Goal: Task Accomplishment & Management: Use online tool/utility

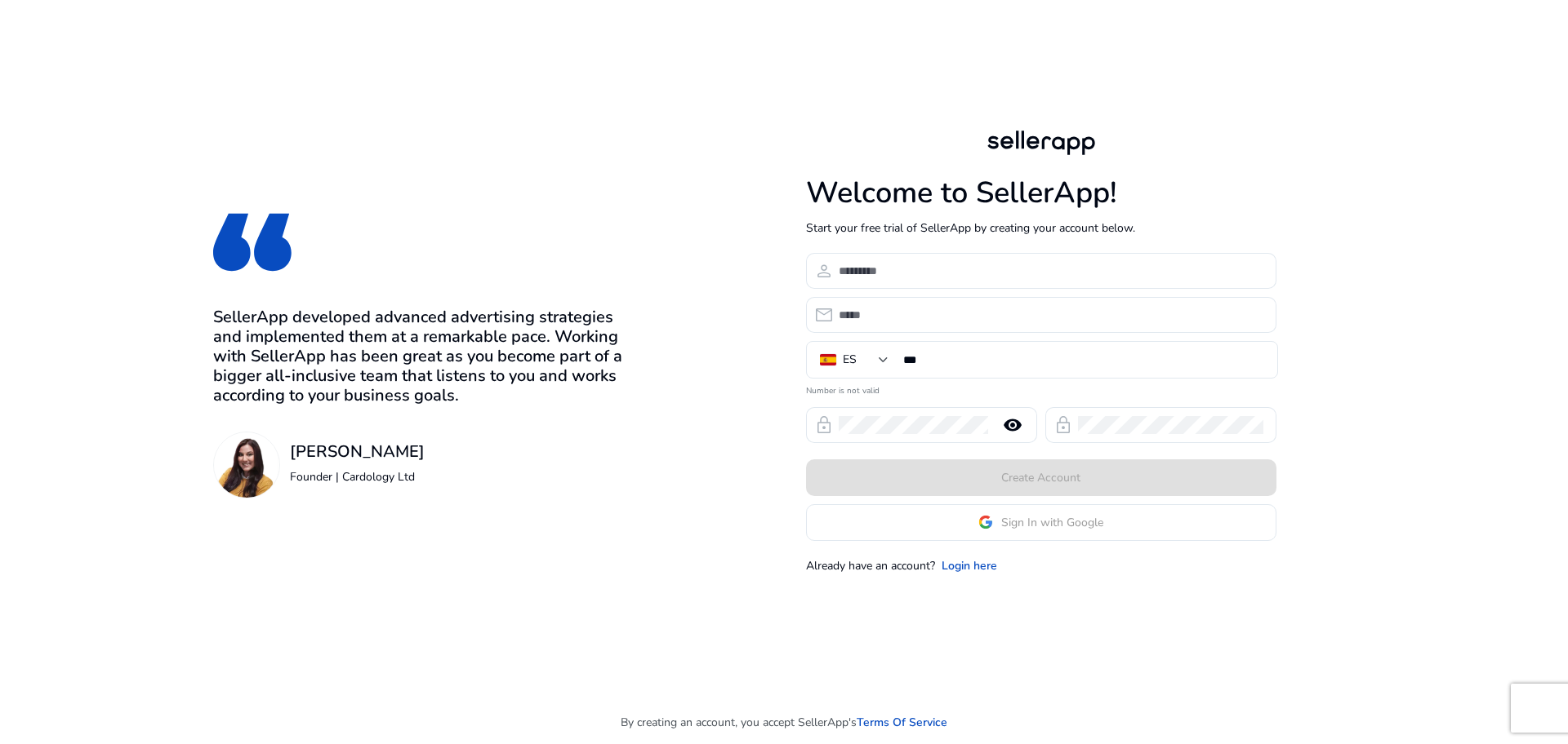
click at [1023, 547] on div "Welcome to SellerApp! Start your free trial of SellerApp by creating your accou…" at bounding box center [1041, 349] width 471 height 447
click at [1035, 516] on app-google-signin "Sign In with Google" at bounding box center [1041, 523] width 471 height 37
click at [1034, 526] on span "Sign In with Google" at bounding box center [1052, 523] width 102 height 17
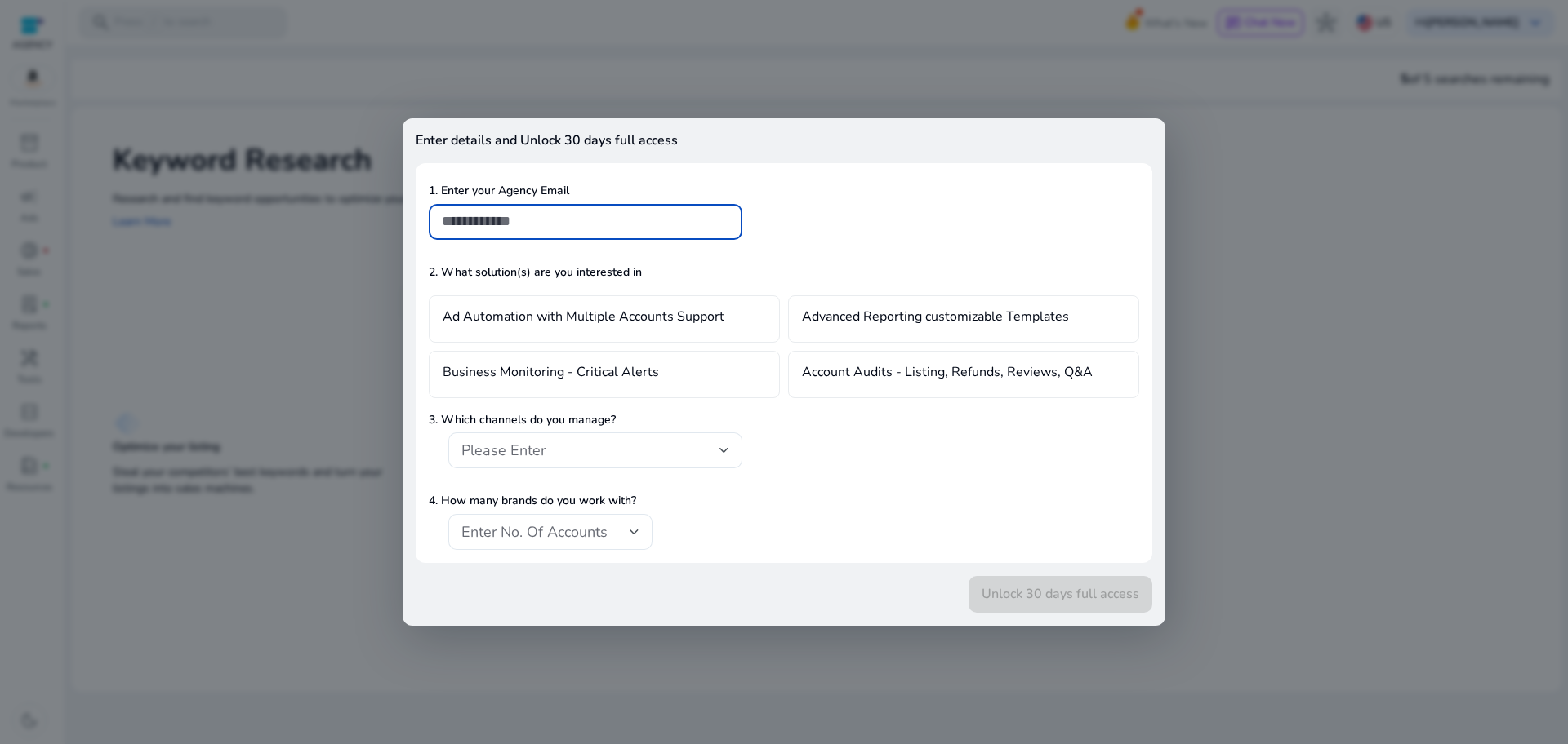
drag, startPoint x: 1418, startPoint y: 27, endPoint x: 1401, endPoint y: 32, distance: 17.7
click at [1401, 32] on div at bounding box center [784, 372] width 1568 height 744
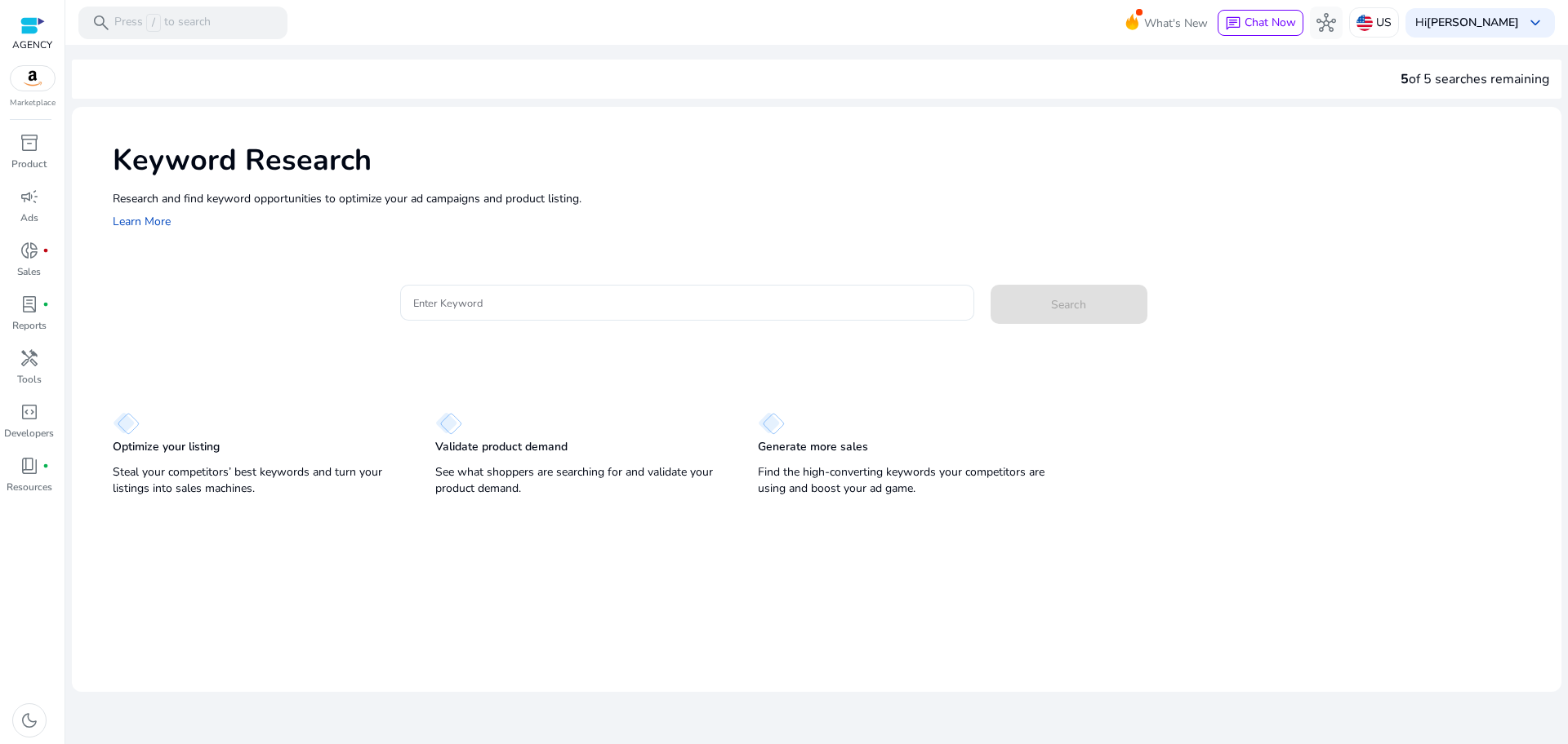
click at [1391, 32] on p "US" at bounding box center [1383, 22] width 15 height 28
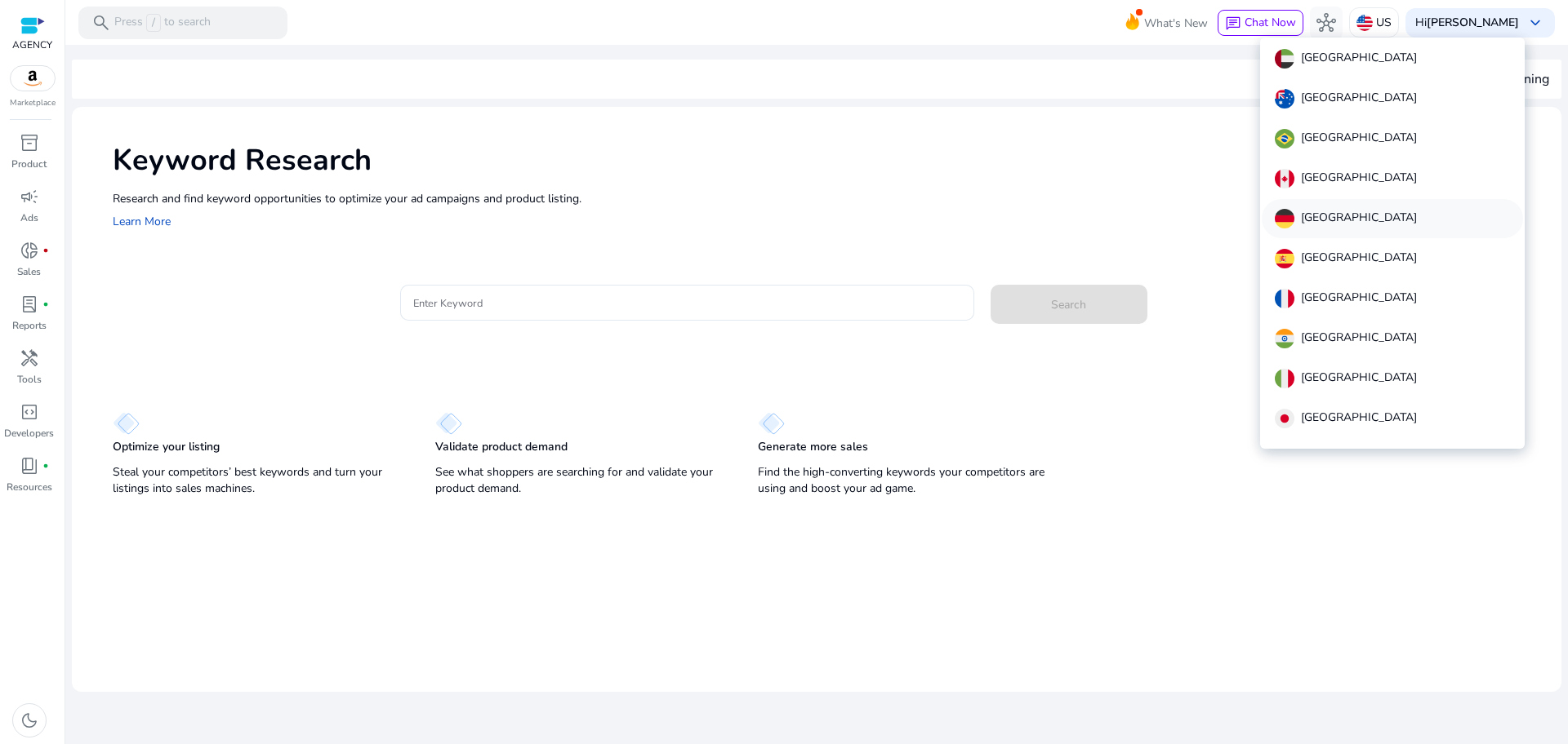
click at [1334, 237] on div "[GEOGRAPHIC_DATA]" at bounding box center [1392, 219] width 261 height 39
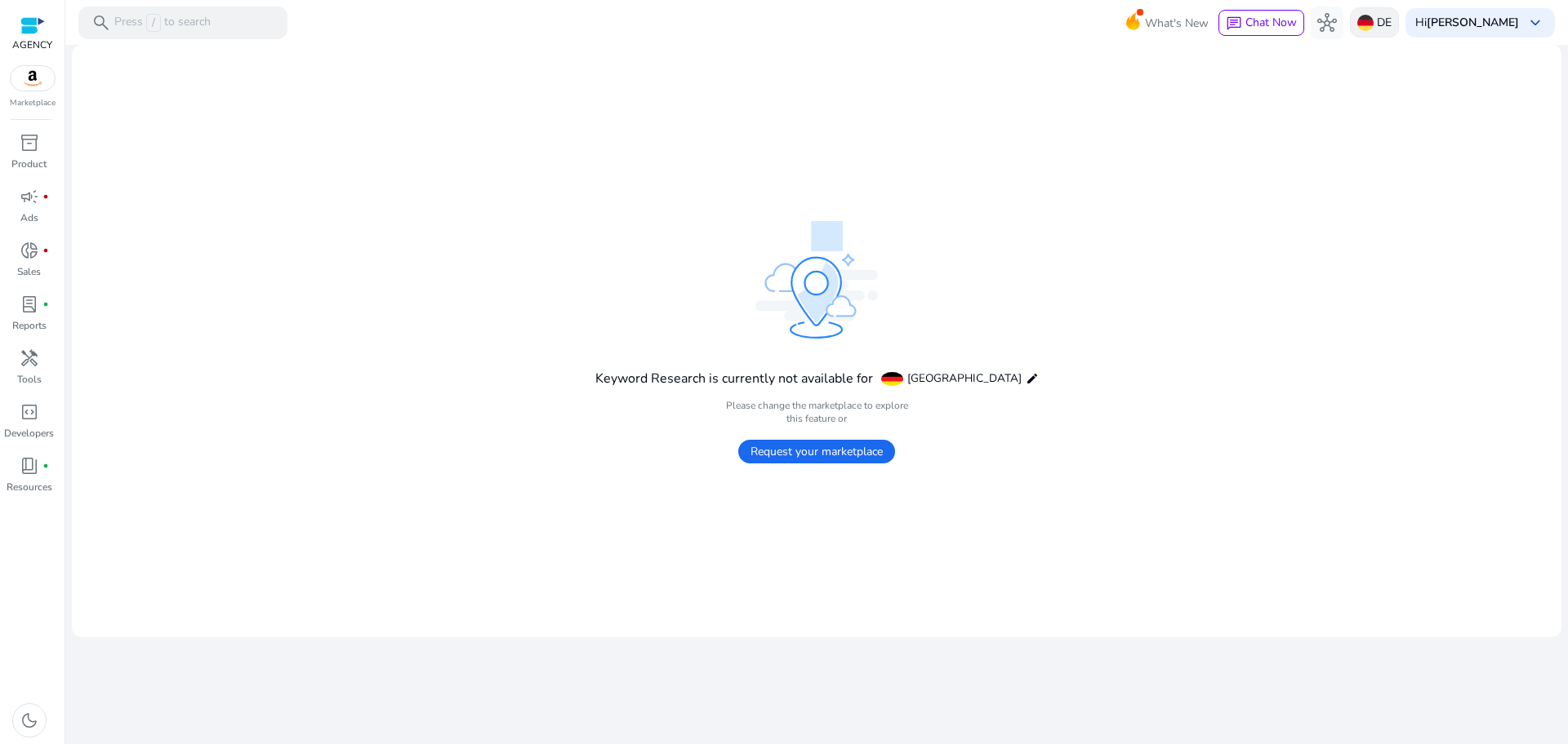
click at [1391, 9] on div "DE" at bounding box center [1374, 22] width 49 height 30
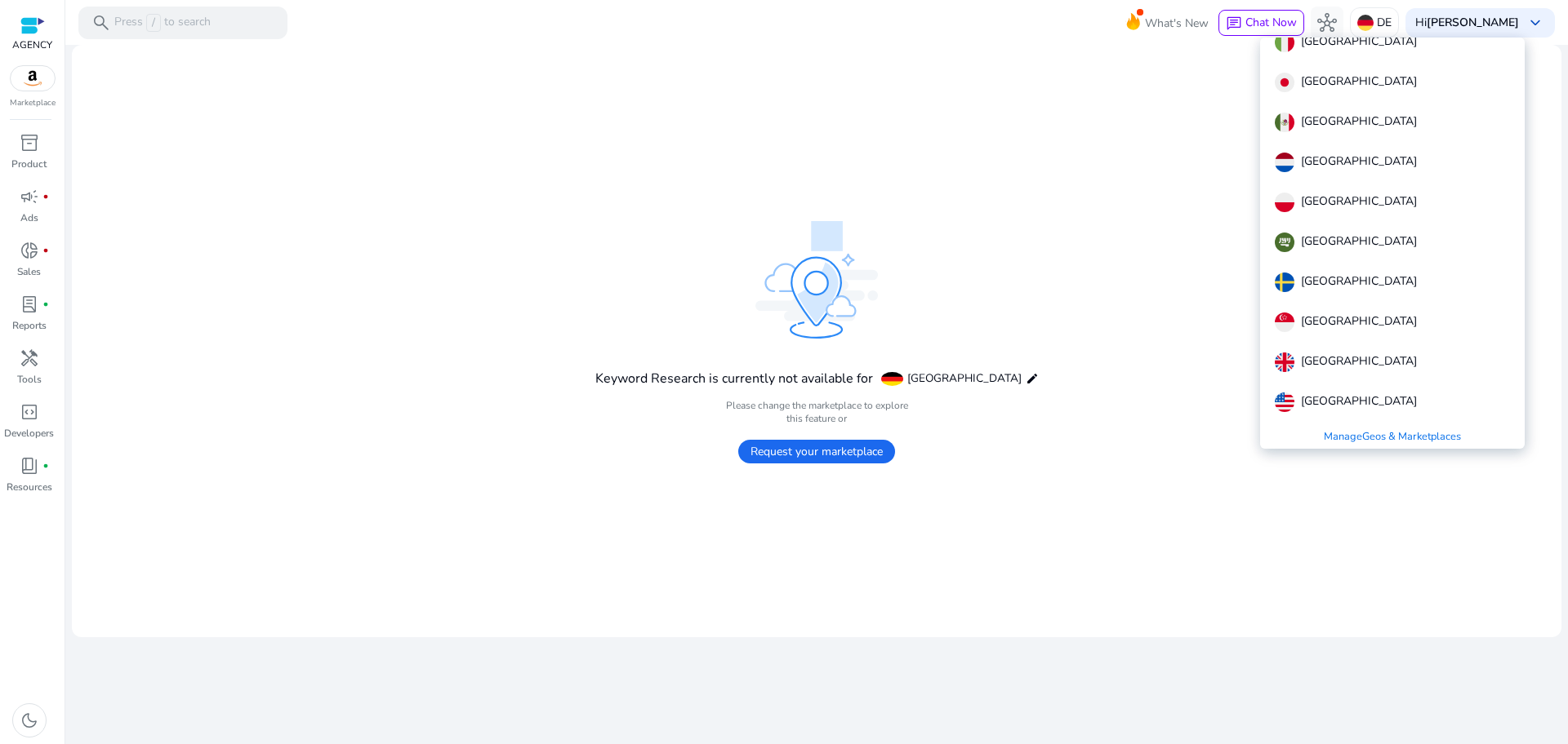
scroll to position [340, 0]
click at [1372, 390] on div "[GEOGRAPHIC_DATA]" at bounding box center [1392, 398] width 261 height 39
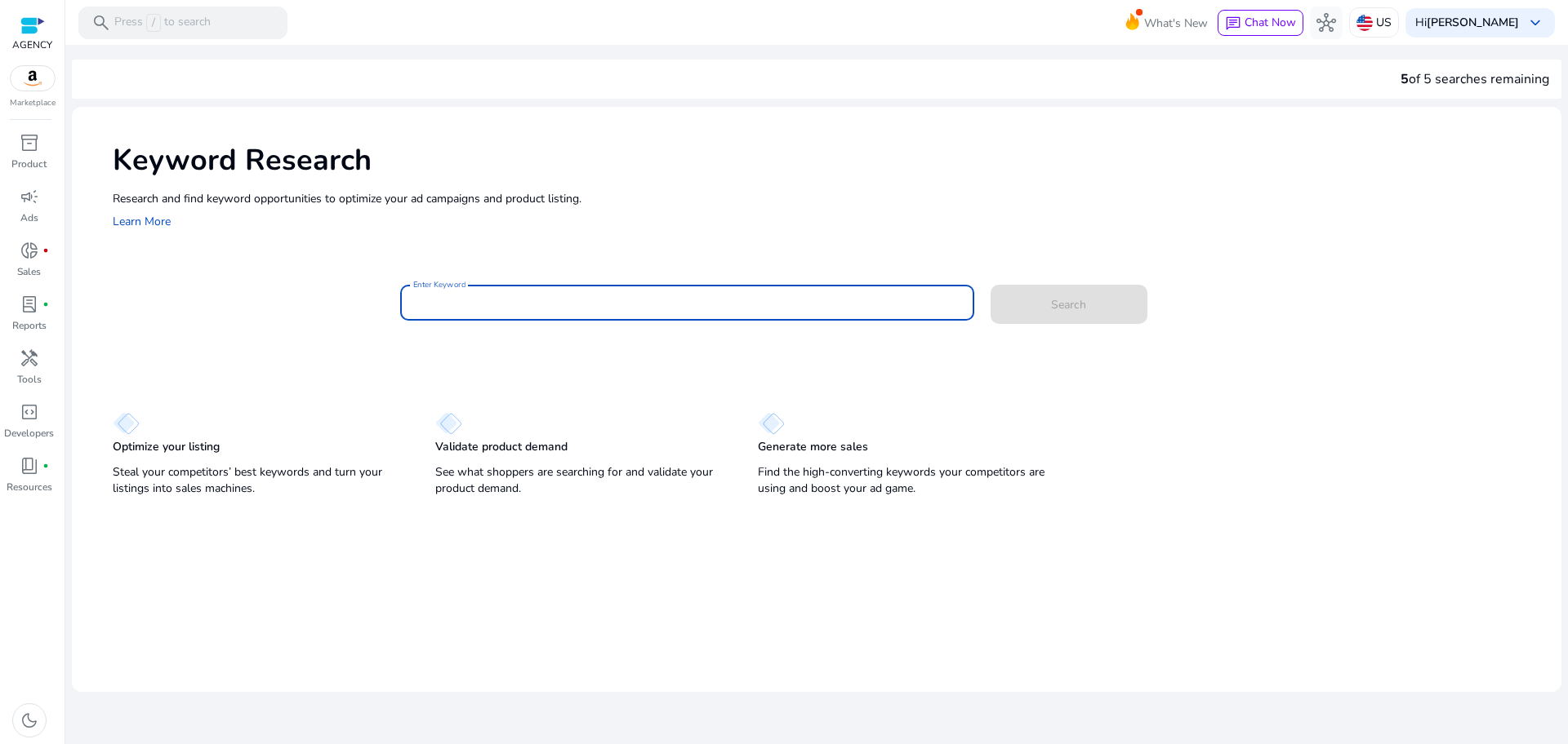
scroll to position [0, 0]
drag, startPoint x: 603, startPoint y: 293, endPoint x: 37, endPoint y: 368, distance: 570.9
click at [37, 368] on span "handyman" at bounding box center [29, 358] width 20 height 20
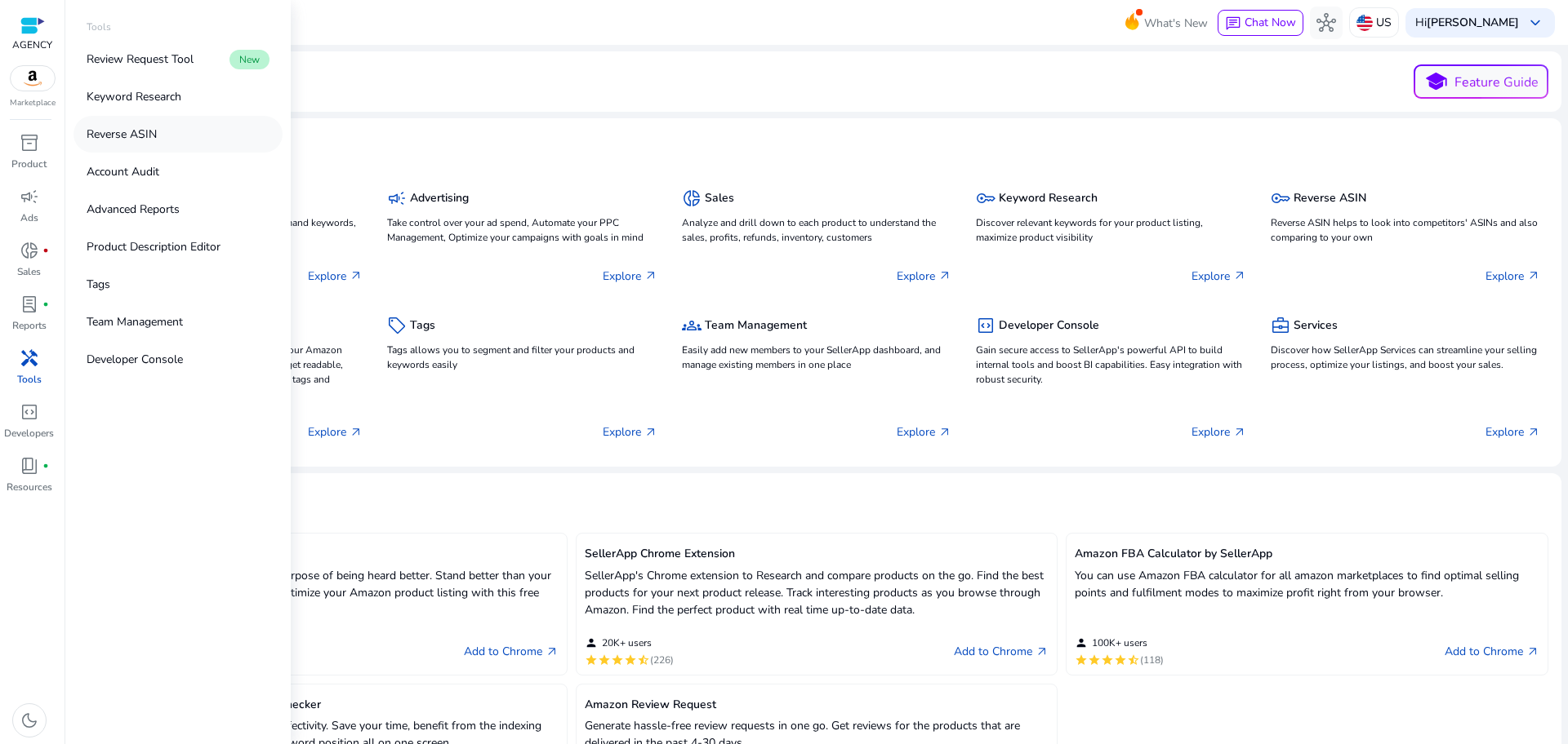
click at [163, 133] on link "Reverse ASIN" at bounding box center [178, 134] width 209 height 37
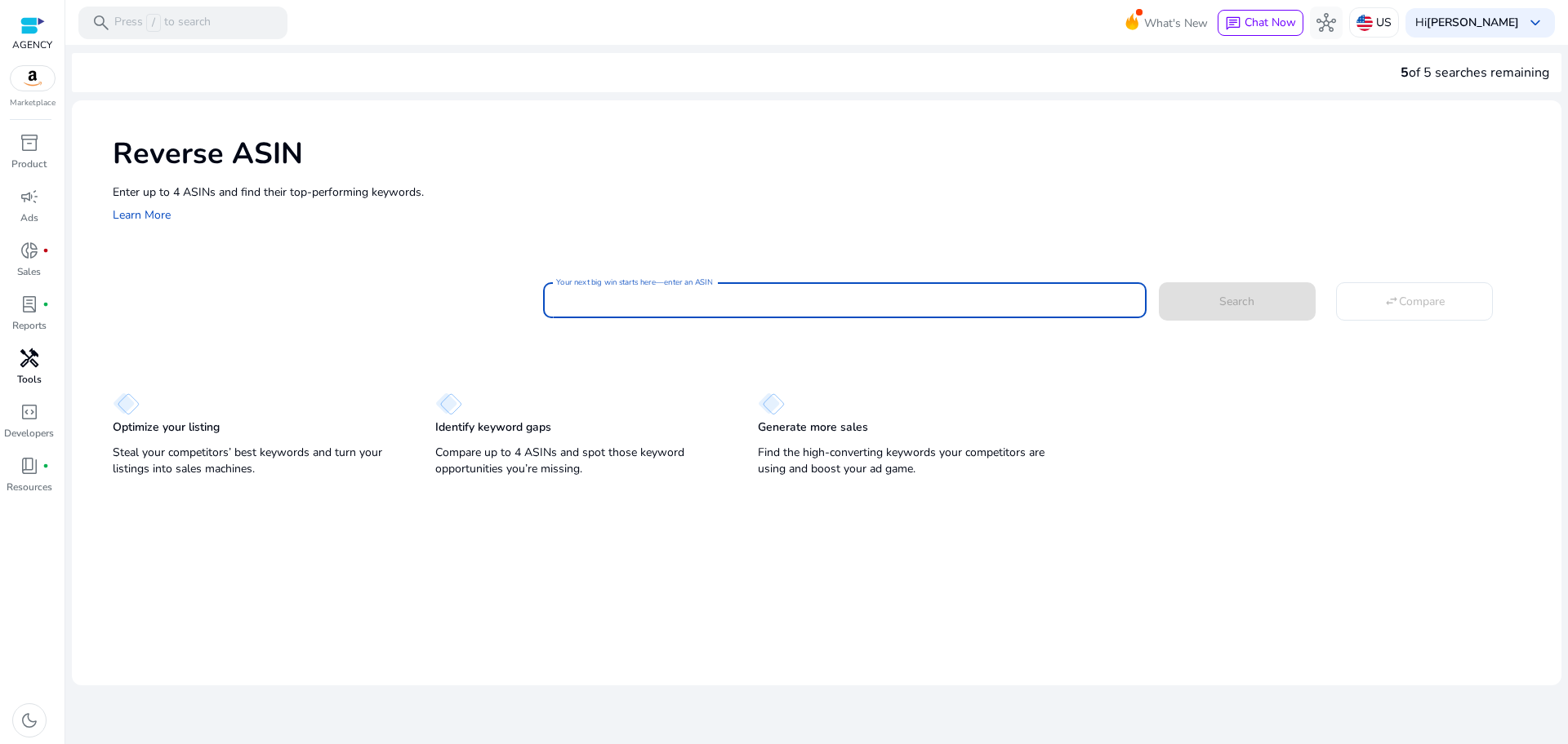
paste input "**********"
type input "**********"
click at [1246, 323] on mat-card "**********" at bounding box center [836, 298] width 1449 height 66
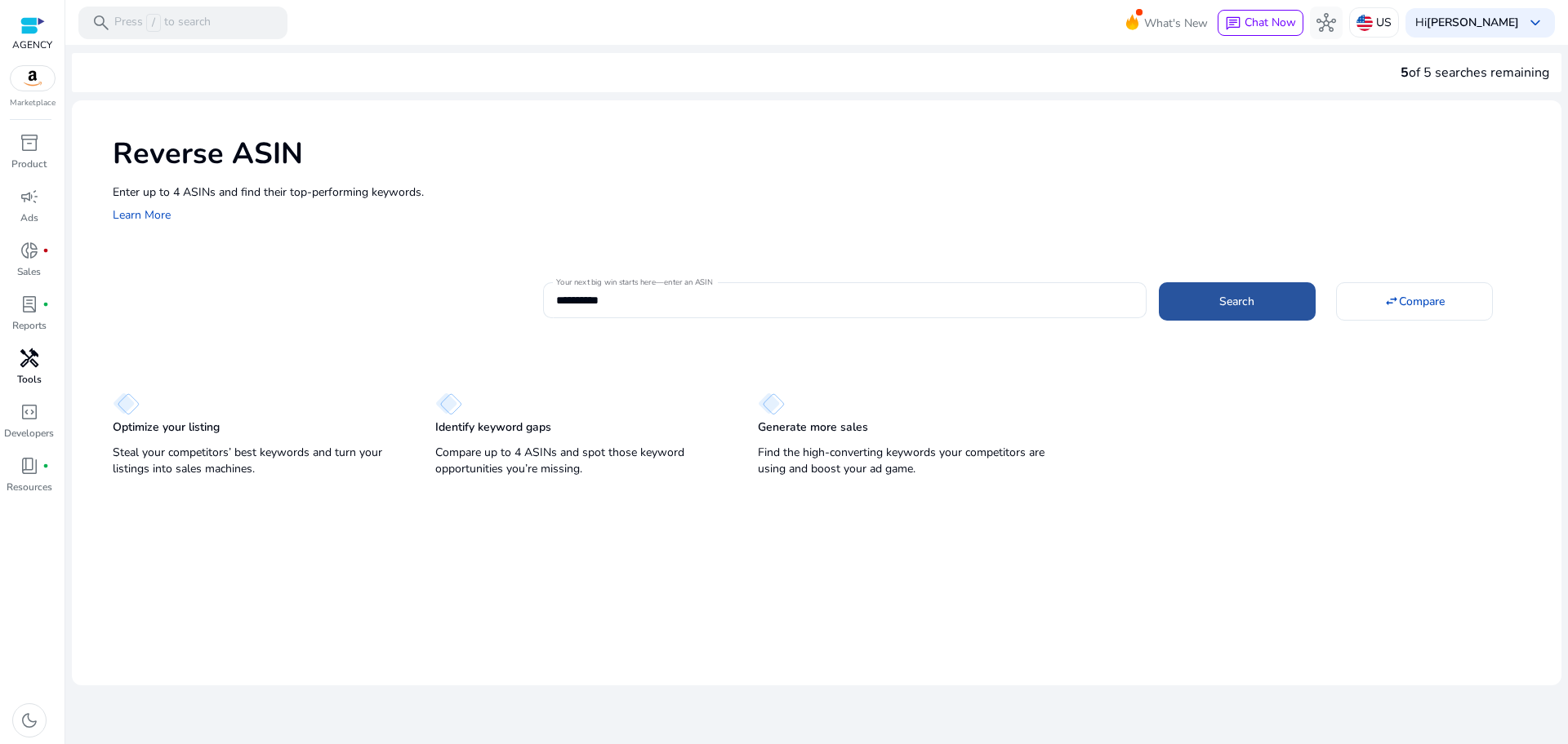
click at [1246, 318] on span at bounding box center [1237, 301] width 157 height 39
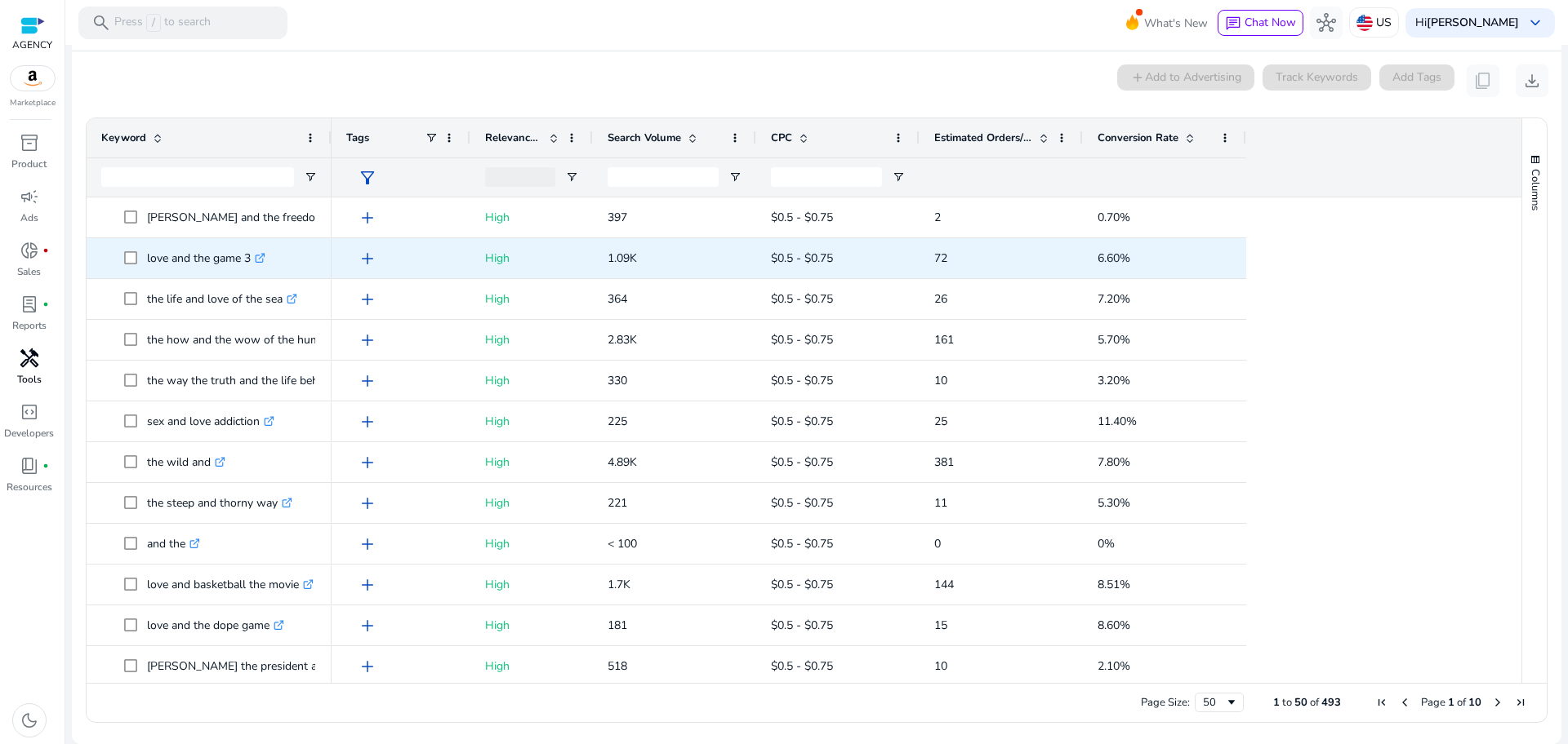
scroll to position [1019, 0]
